Goal: Find specific page/section: Find specific page/section

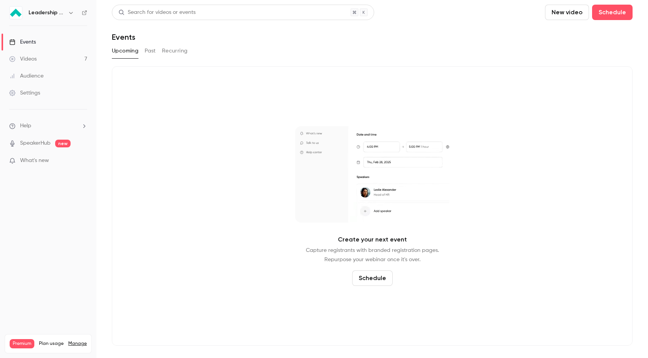
click at [53, 43] on link "Events" at bounding box center [48, 42] width 96 height 17
click at [69, 11] on icon "button" at bounding box center [71, 13] width 6 height 6
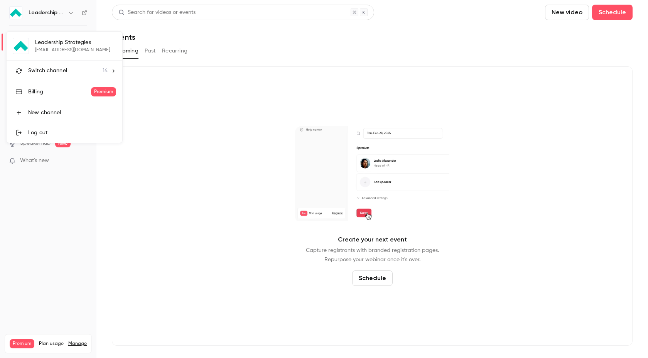
click at [89, 72] on div "Switch channel 14" at bounding box center [67, 71] width 79 height 8
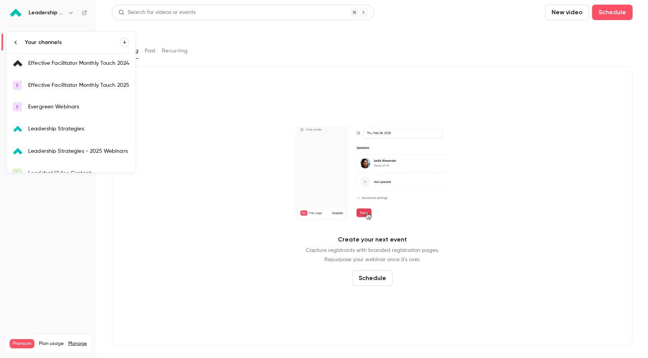
scroll to position [69, 0]
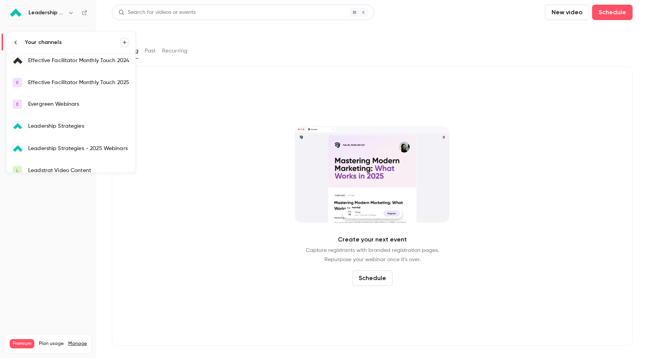
click at [100, 146] on div "Leadership Strategies - 2025 Webinars" at bounding box center [78, 149] width 101 height 8
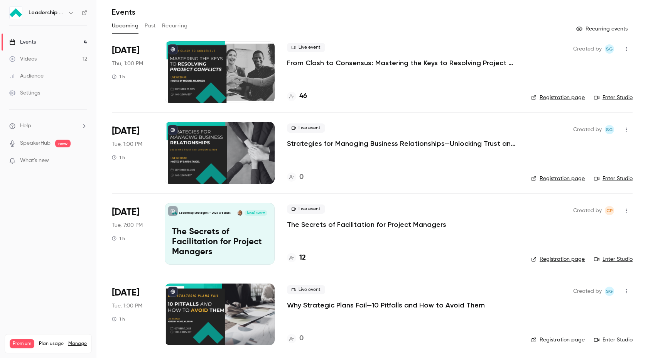
scroll to position [26, 0]
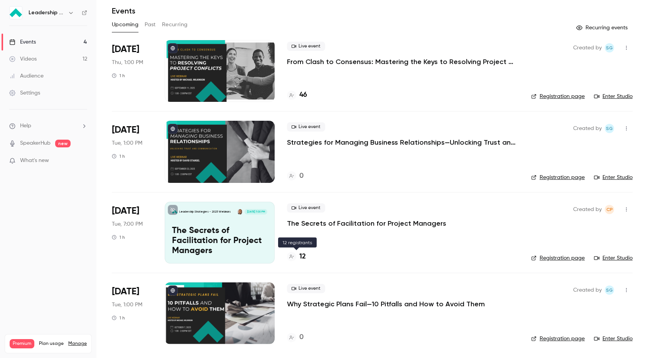
click at [303, 256] on h4 "12" at bounding box center [302, 256] width 7 height 10
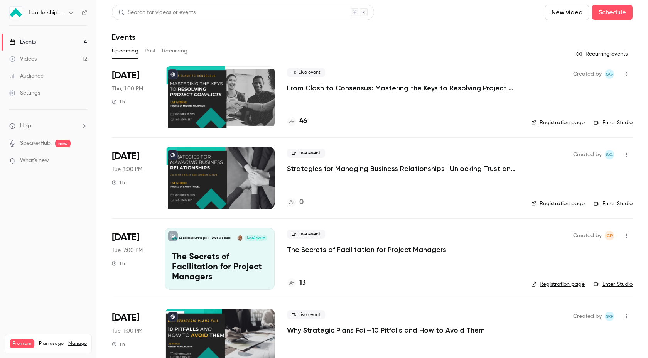
click at [384, 254] on div "Live event The Secrets of Facilitation for Project Managers 13" at bounding box center [403, 259] width 232 height 62
click at [384, 248] on p "The Secrets of Facilitation for Project Managers" at bounding box center [366, 249] width 159 height 9
click at [303, 280] on h4 "13" at bounding box center [302, 283] width 7 height 10
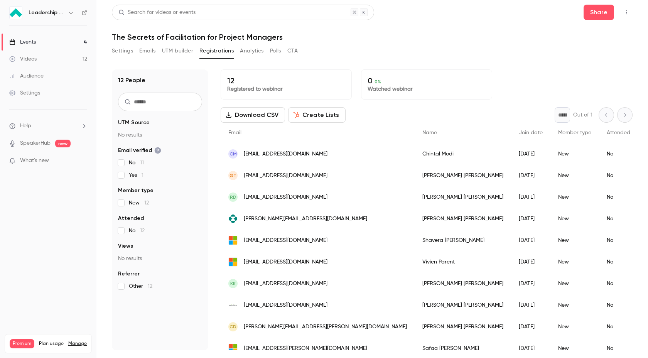
click at [323, 115] on button "Create Lists" at bounding box center [316, 114] width 57 height 15
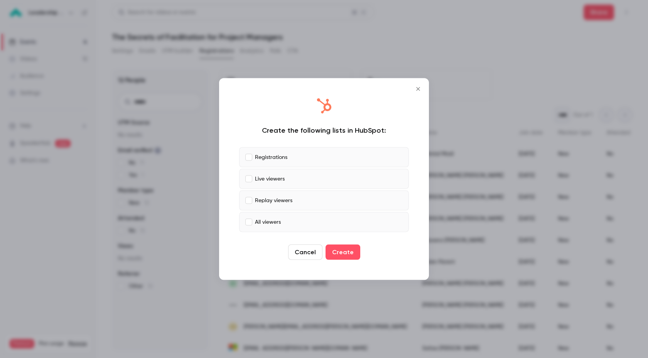
click at [418, 86] on icon "Close" at bounding box center [417, 89] width 9 height 6
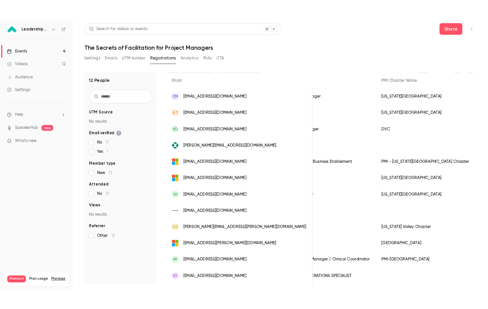
scroll to position [52, 0]
